Goal: Information Seeking & Learning: Learn about a topic

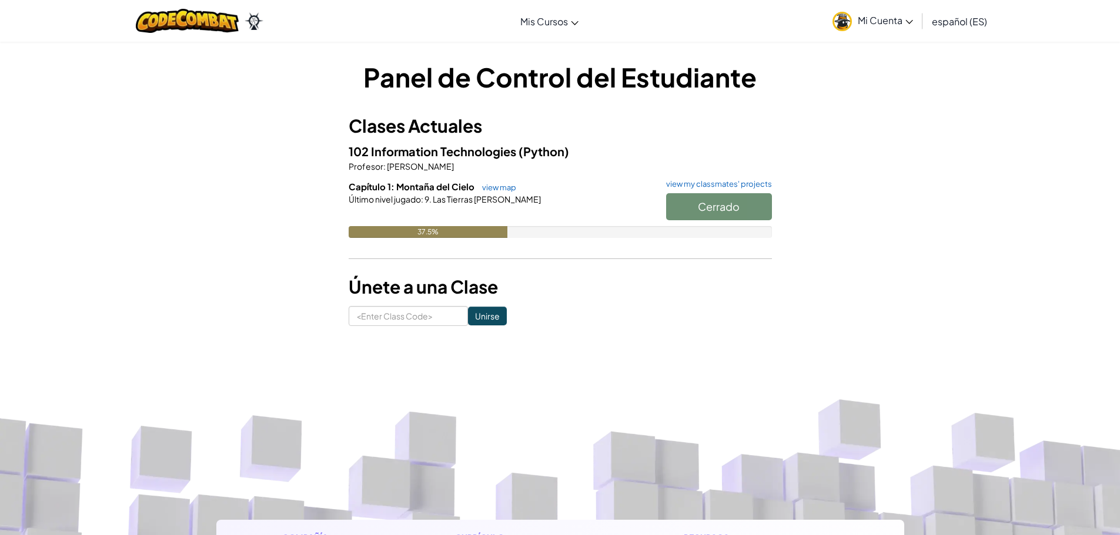
click at [739, 201] on div "Cerrado" at bounding box center [713, 209] width 118 height 33
click at [717, 179] on div "102 Information Technologies (Python) Profesor : [PERSON_NAME] Capítulo 1: Mont…" at bounding box center [560, 198] width 423 height 113
click at [490, 186] on link "view map" at bounding box center [496, 187] width 40 height 9
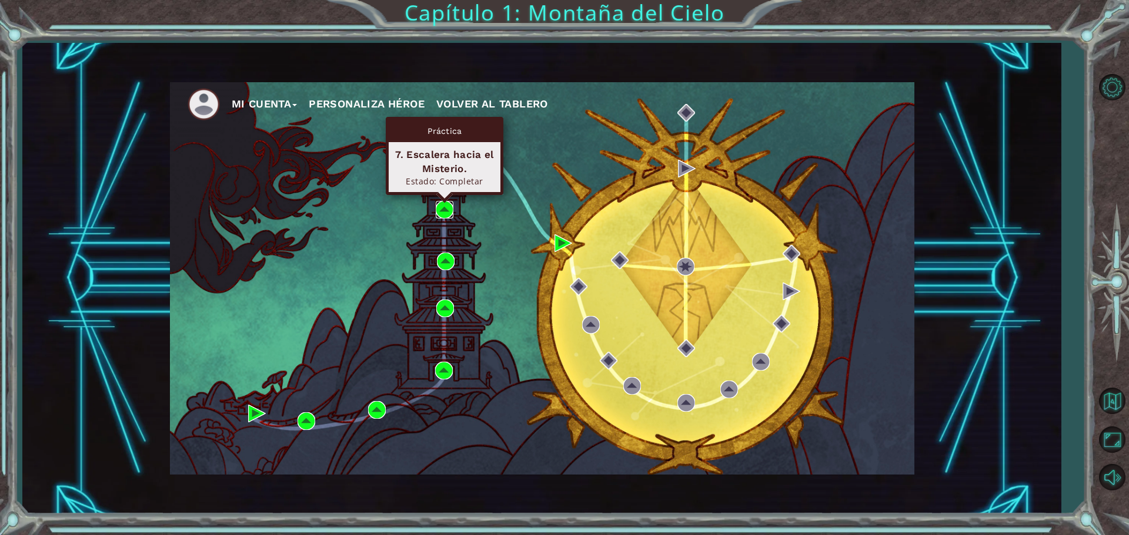
click at [448, 209] on img at bounding box center [445, 210] width 18 height 18
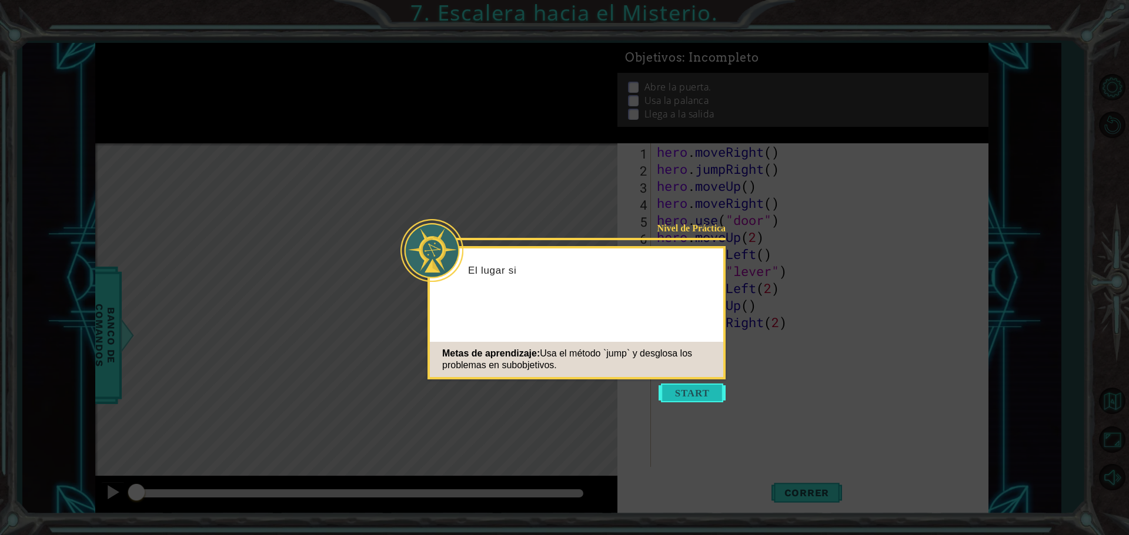
click at [680, 395] on button "Start" at bounding box center [691, 393] width 67 height 19
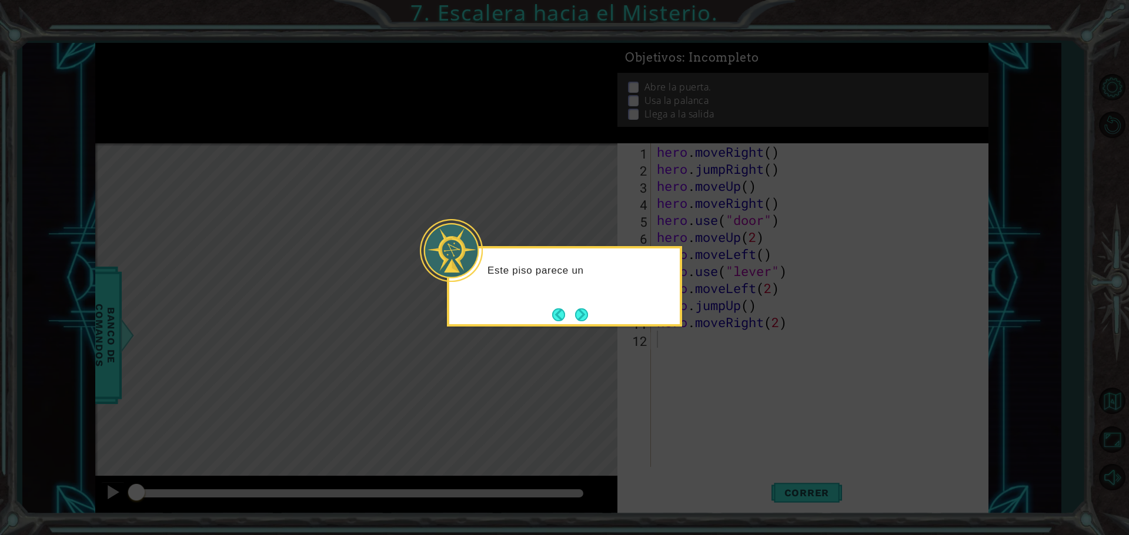
click at [675, 357] on icon at bounding box center [564, 267] width 1129 height 535
click at [587, 311] on button "Next" at bounding box center [581, 315] width 18 height 18
